Goal: Information Seeking & Learning: Learn about a topic

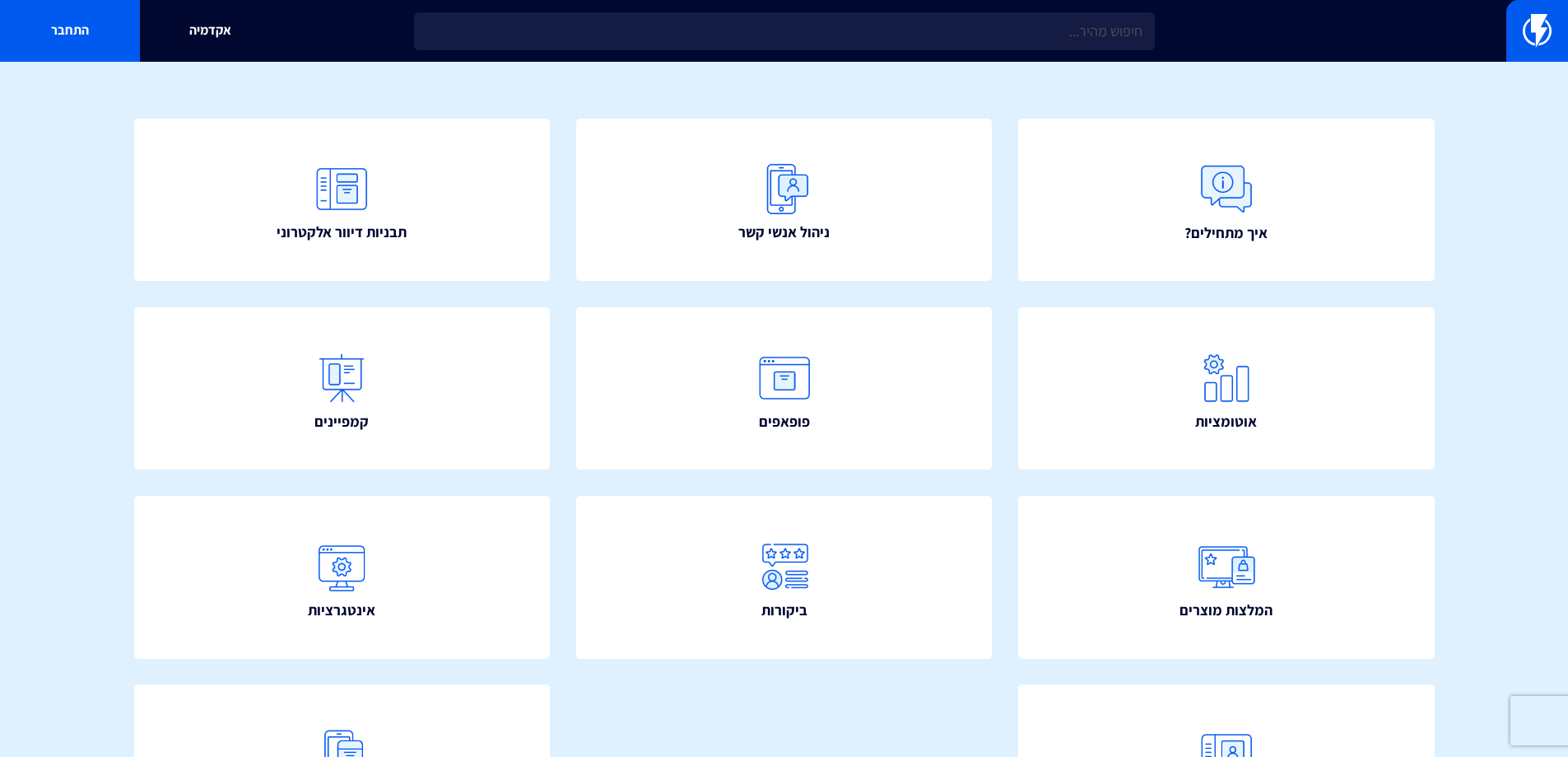
scroll to position [165, 0]
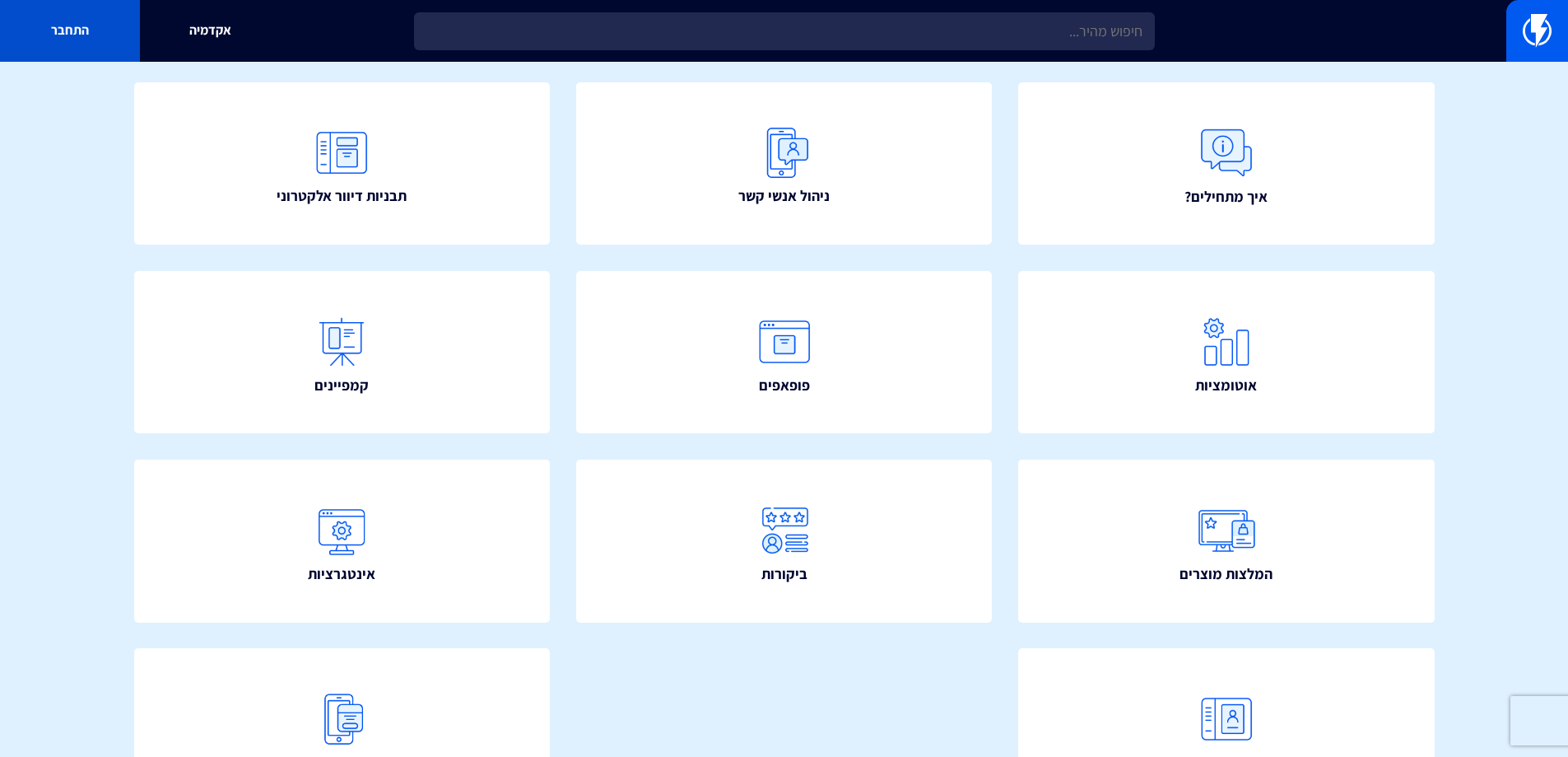
click at [123, 44] on link "התחבר" at bounding box center [70, 31] width 140 height 62
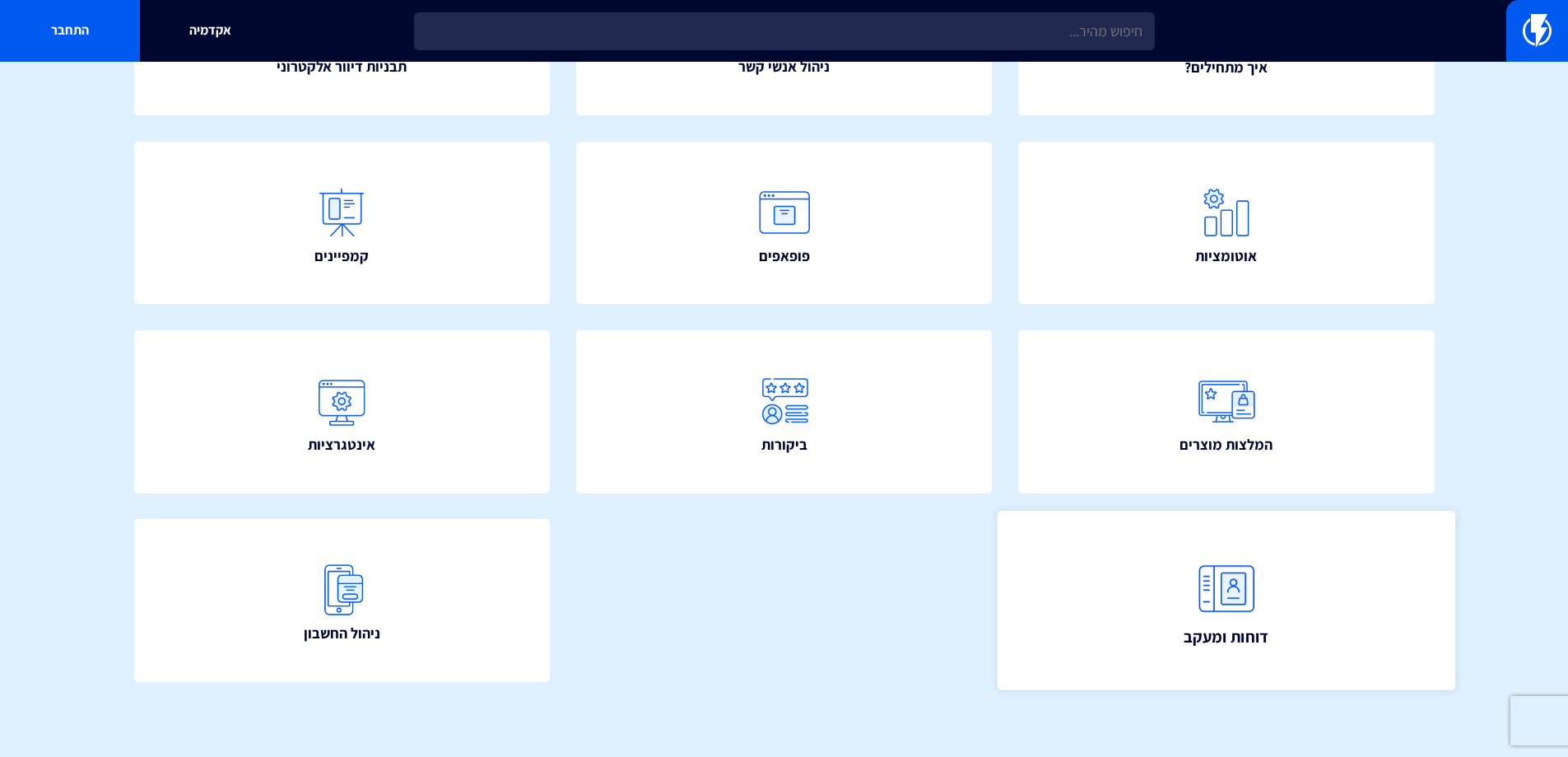
click at [1174, 558] on link "דוחות ומעקב" at bounding box center [1226, 600] width 458 height 179
